Goal: Information Seeking & Learning: Learn about a topic

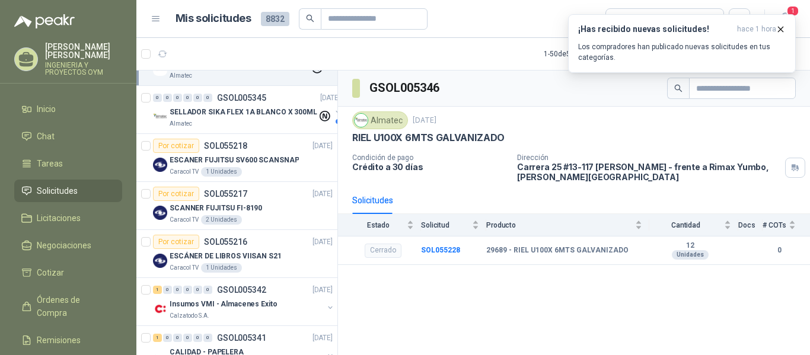
scroll to position [441, 0]
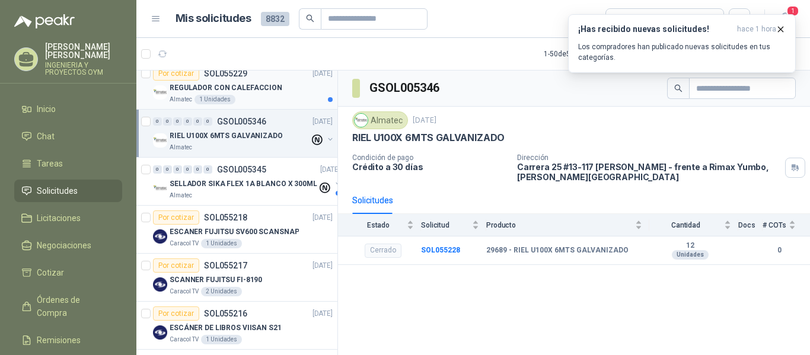
click at [263, 93] on p "REGULADOR CON CALEFACCION" at bounding box center [226, 87] width 113 height 11
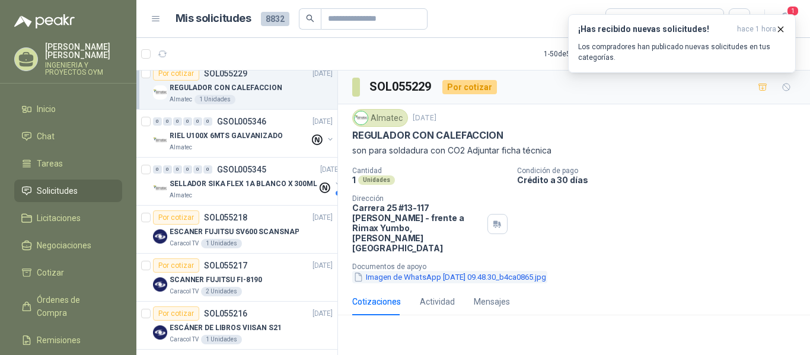
click at [409, 271] on button "Imagen de WhatsApp [DATE] 09.48.30_b4ca0865.jpg" at bounding box center [449, 277] width 195 height 12
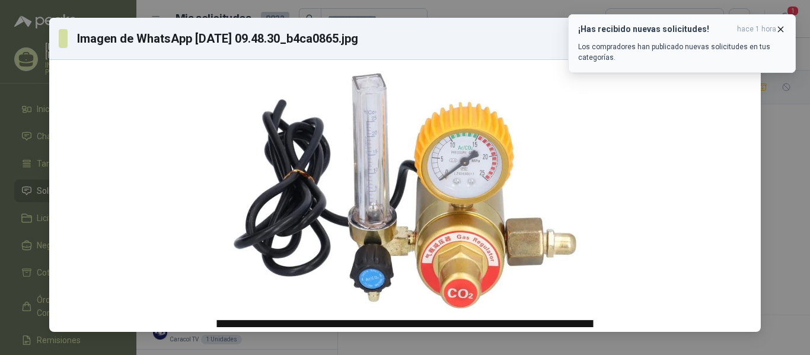
click at [777, 31] on icon "button" at bounding box center [781, 29] width 10 height 10
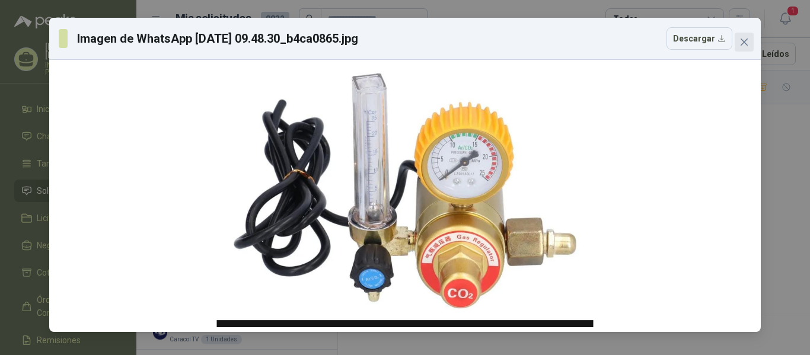
click at [742, 43] on icon "close" at bounding box center [744, 41] width 9 height 9
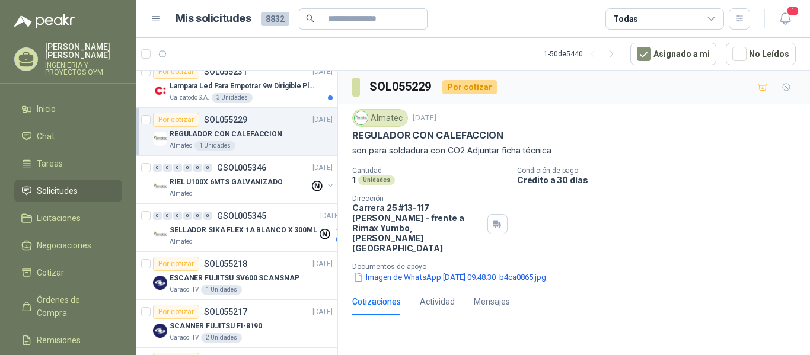
scroll to position [339, 0]
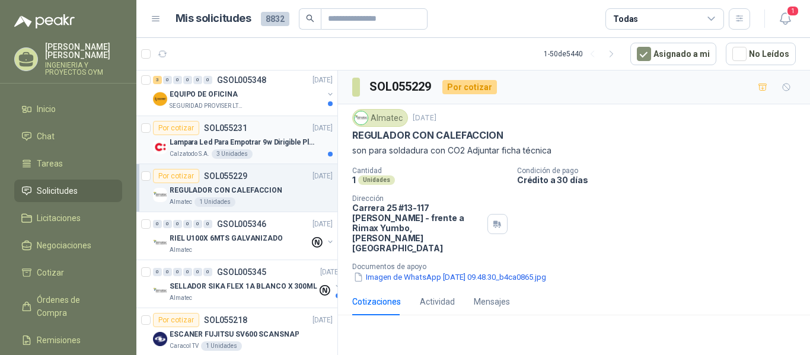
click at [270, 139] on p "Lampara Led Para Empotrar 9w Dirigible Plafon 11cm" at bounding box center [244, 142] width 148 height 11
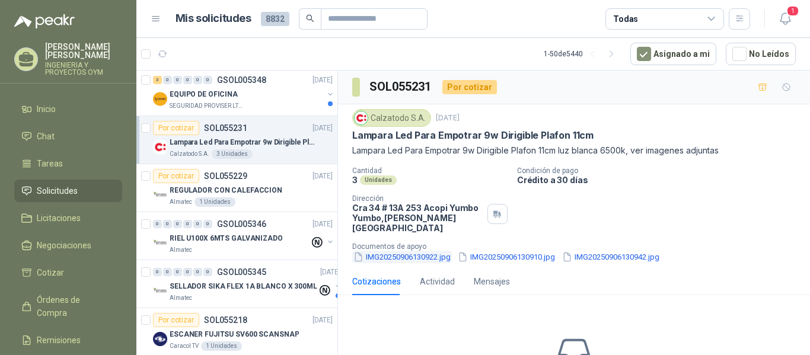
click at [392, 251] on button "IMG20250906130922.jpg" at bounding box center [402, 257] width 100 height 12
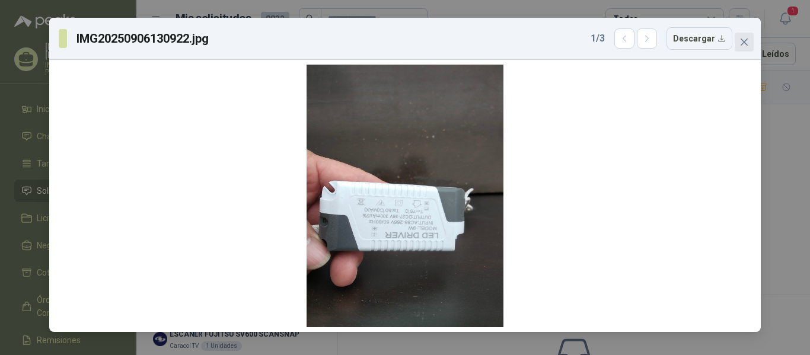
click at [746, 46] on icon "close" at bounding box center [744, 41] width 9 height 9
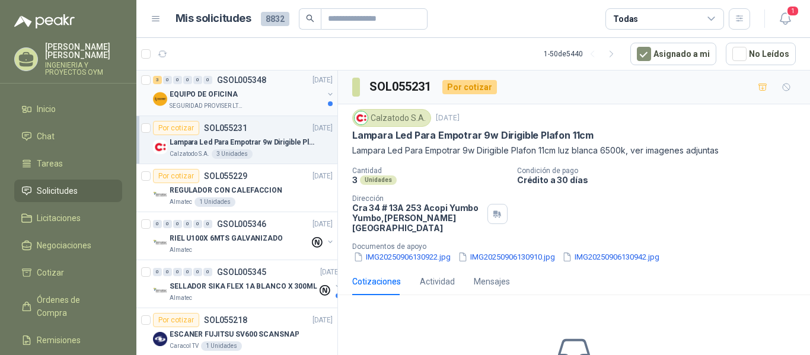
click at [228, 103] on p "SEGURIDAD PROVISER LTDA" at bounding box center [207, 105] width 75 height 9
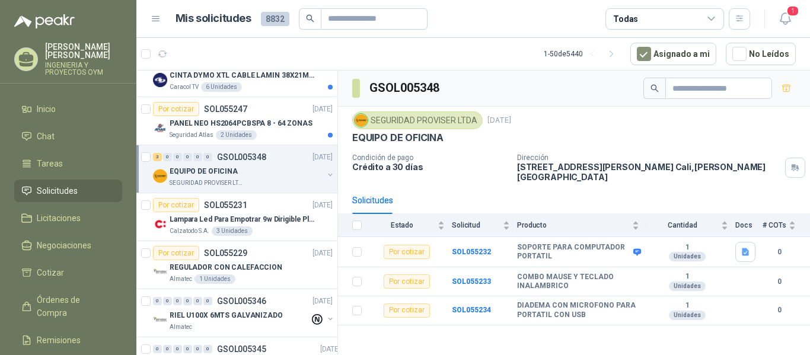
scroll to position [246, 0]
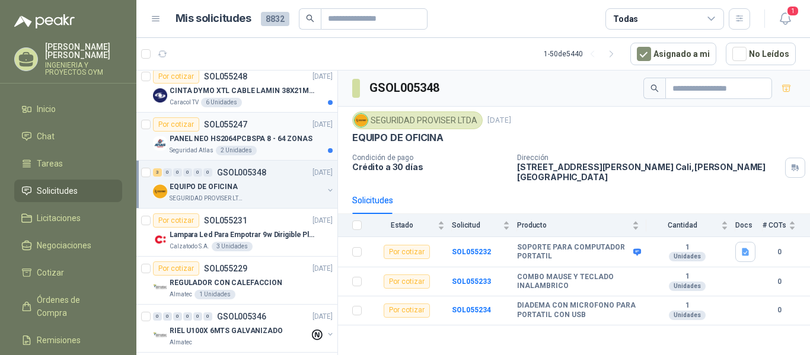
click at [258, 134] on p "PANEL NEO HS2064PCBSPA 8 - 64 ZONAS" at bounding box center [241, 139] width 143 height 11
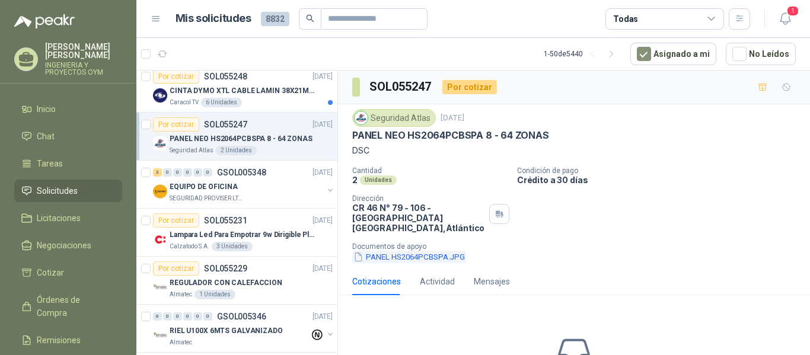
click at [399, 251] on button "PANEL HS2064PCBSPA.JPG" at bounding box center [409, 257] width 114 height 12
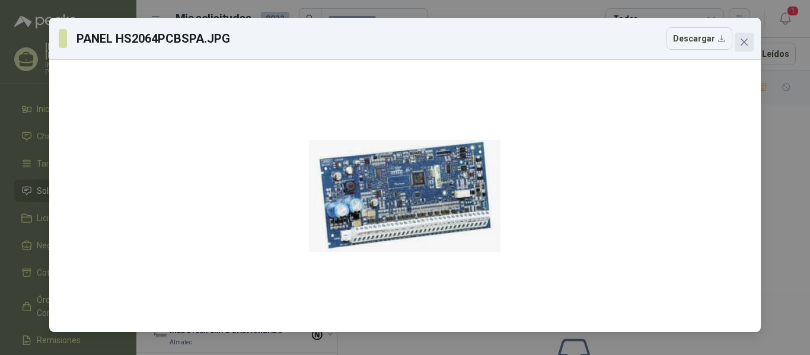
click at [740, 43] on icon "close" at bounding box center [744, 41] width 9 height 9
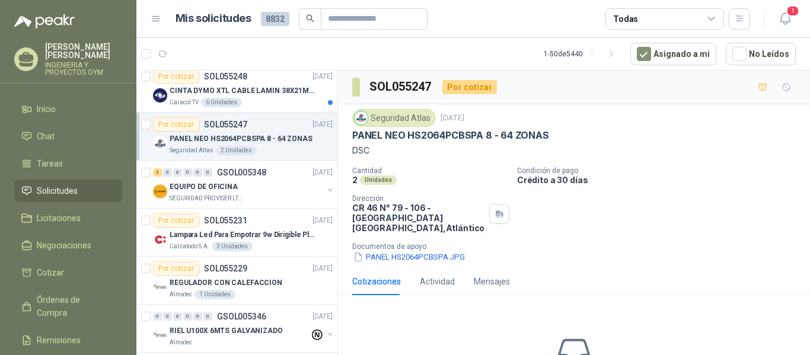
scroll to position [190, 0]
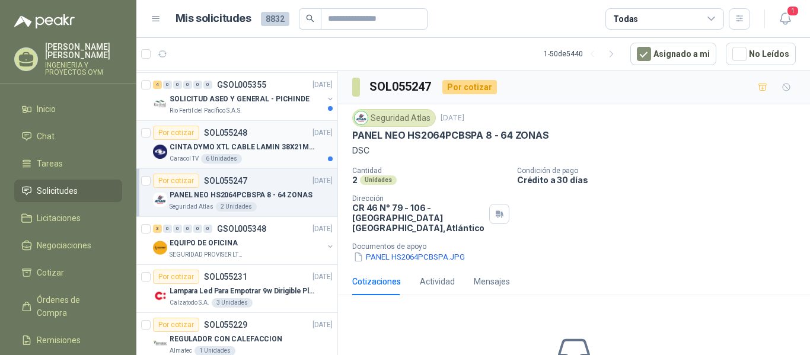
click at [276, 157] on div "Caracol TV 6 Unidades" at bounding box center [251, 158] width 163 height 9
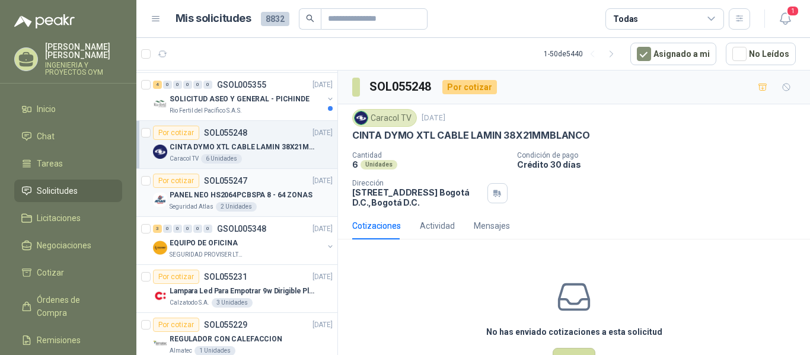
click at [274, 190] on p "PANEL NEO HS2064PCBSPA 8 - 64 ZONAS" at bounding box center [241, 195] width 143 height 11
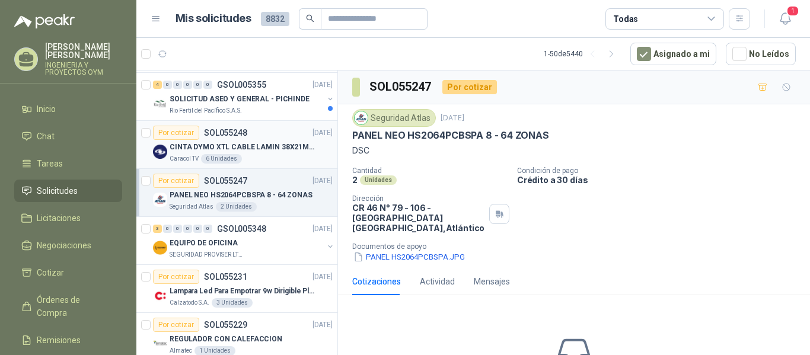
click at [287, 148] on p "CINTA DYMO XTL CABLE LAMIN 38X21MMBLANCO" at bounding box center [244, 147] width 148 height 11
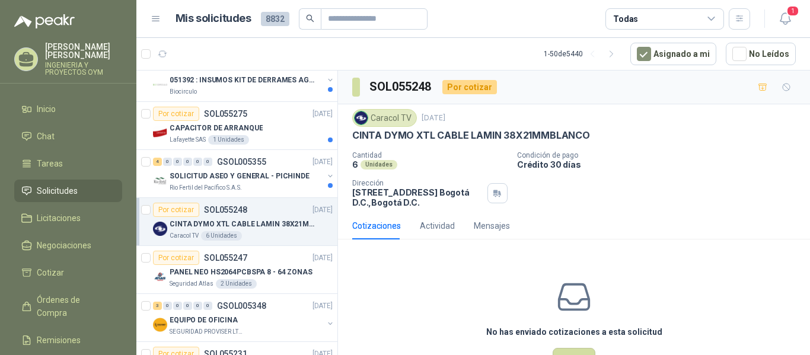
scroll to position [97, 0]
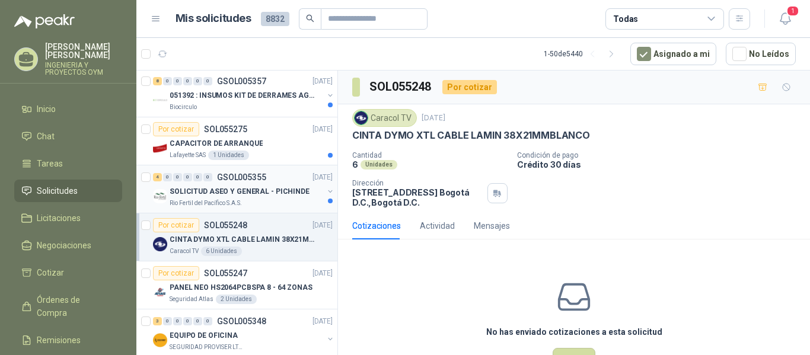
click at [256, 196] on p "SOLICITUD ASEO Y GENERAL - PICHINDE" at bounding box center [240, 191] width 140 height 11
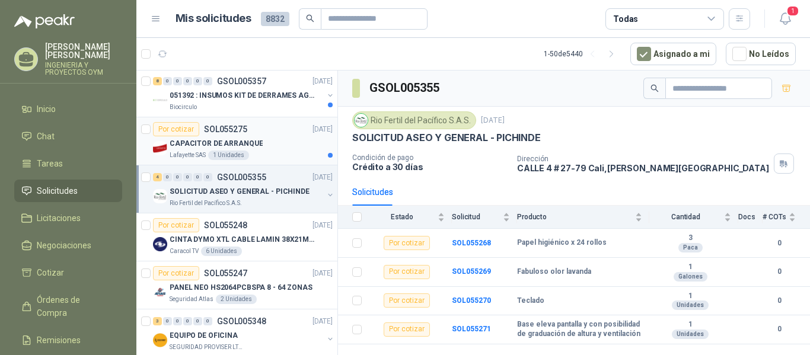
click at [209, 136] on div "CAPACITOR DE ARRANQUE" at bounding box center [251, 143] width 163 height 14
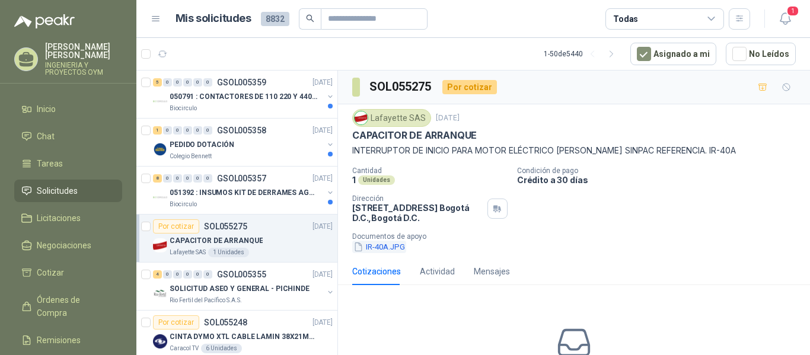
click at [364, 242] on button "IR-40A.JPG" at bounding box center [379, 247] width 54 height 12
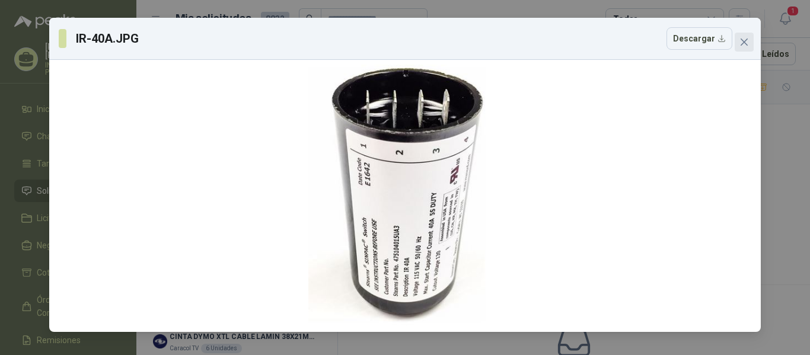
click at [740, 41] on icon "close" at bounding box center [744, 41] width 9 height 9
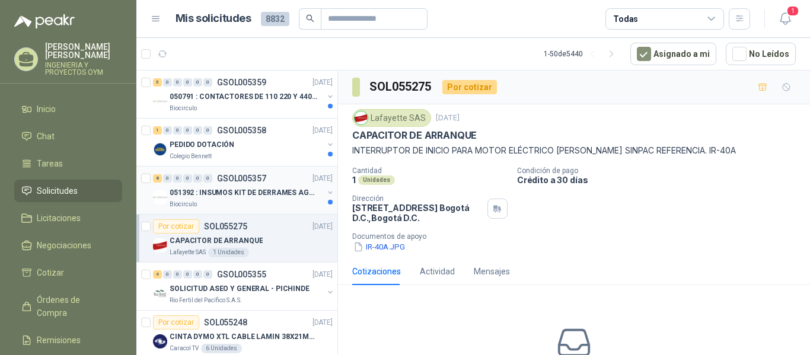
click at [230, 186] on div "051392 : INSUMOS KIT DE DERRAMES AGOSTO 2025" at bounding box center [247, 193] width 154 height 14
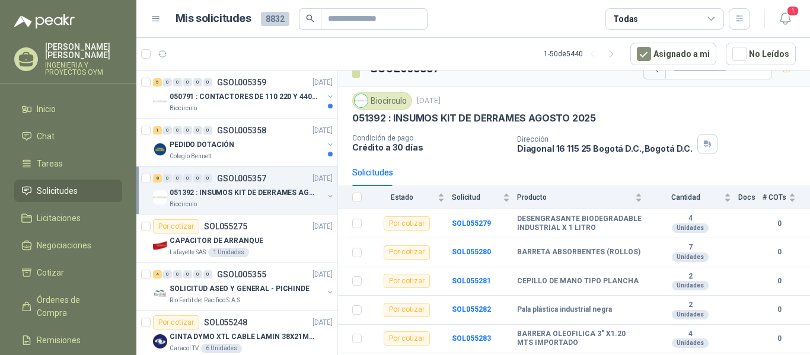
scroll to position [109, 0]
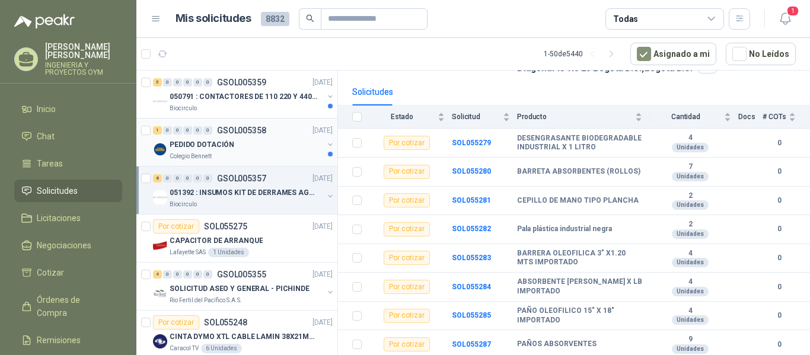
click at [253, 155] on div "Colegio Bennett" at bounding box center [247, 156] width 154 height 9
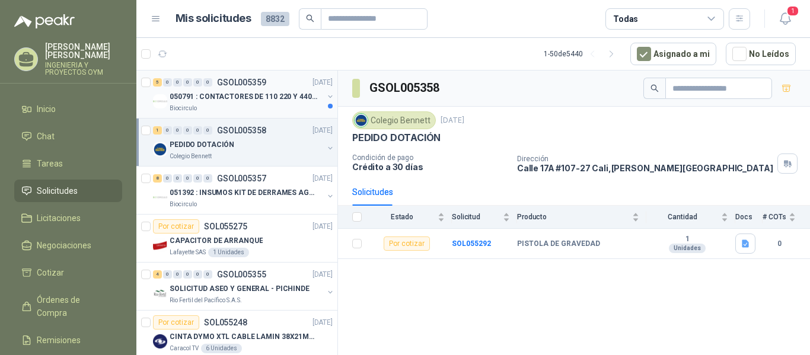
click at [231, 101] on p "050791 : CONTACTORES DE 110 220 Y 440 V" at bounding box center [244, 96] width 148 height 11
